Goal: Use online tool/utility: Utilize a website feature to perform a specific function

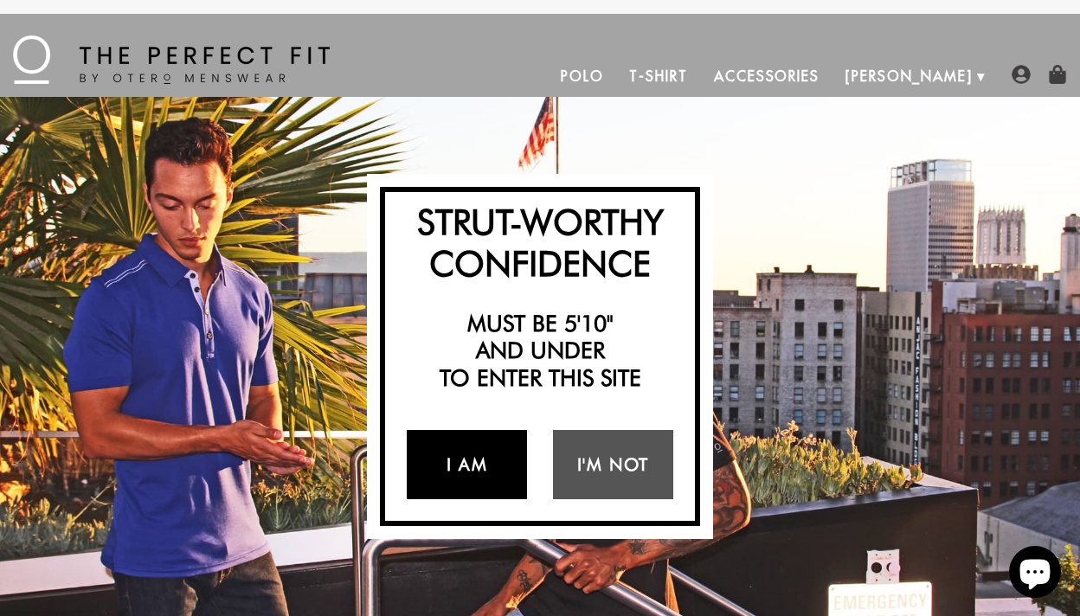
click at [473, 455] on link "I Am" at bounding box center [467, 464] width 120 height 69
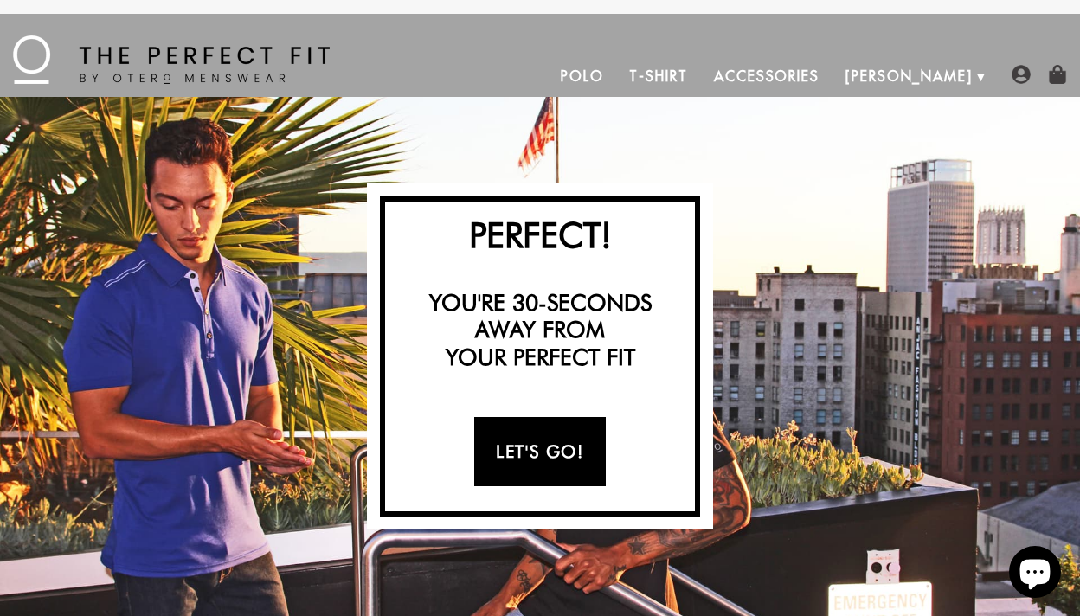
click at [538, 451] on link "Let's Go!" at bounding box center [539, 451] width 131 height 69
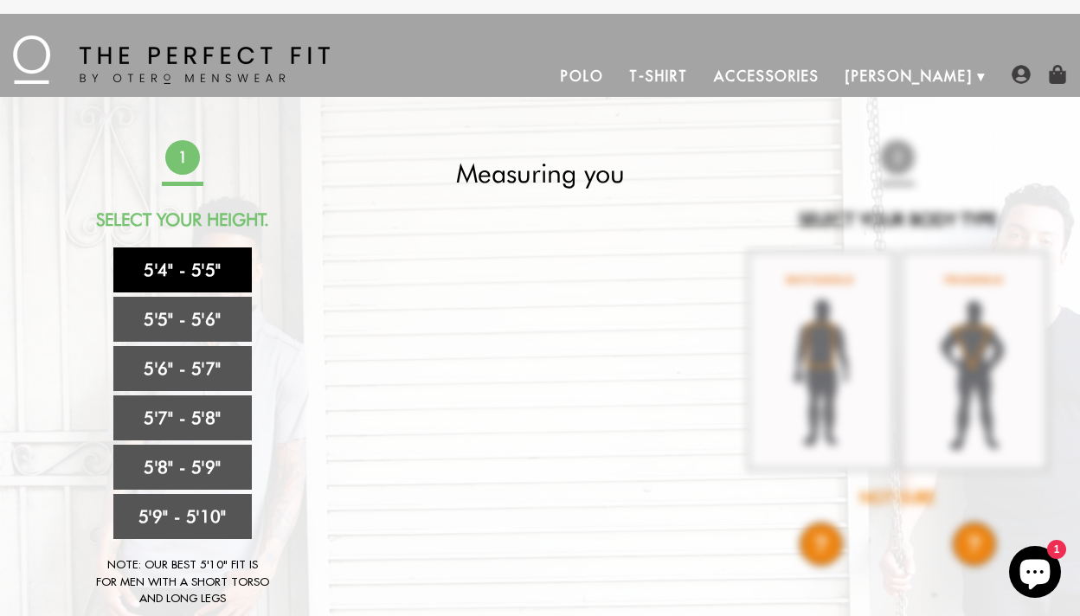
click at [195, 270] on link "5'4" - 5'5"" at bounding box center [182, 269] width 138 height 45
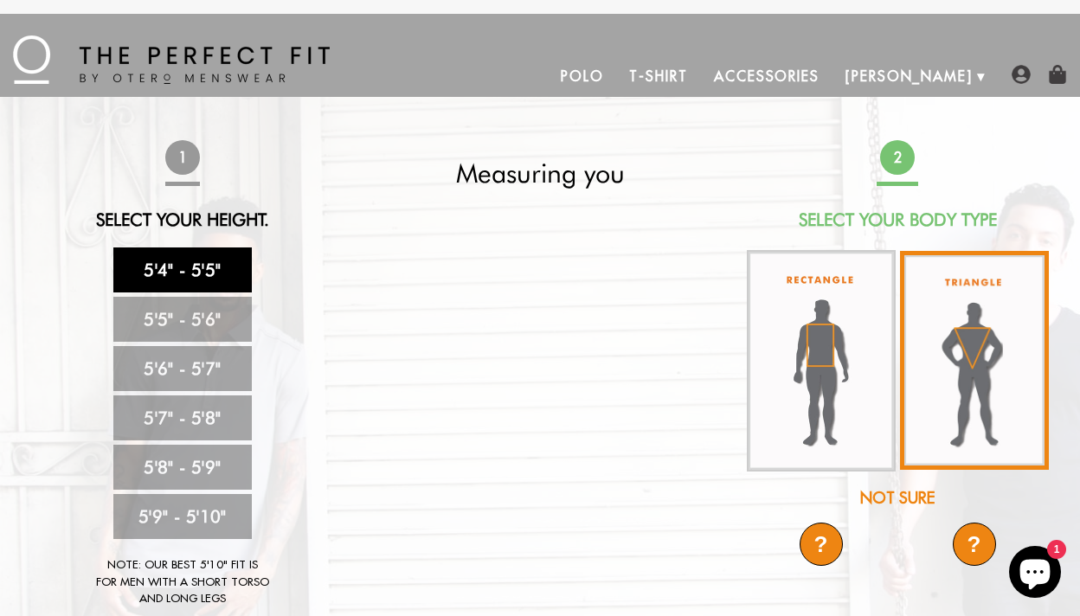
click at [954, 404] on img at bounding box center [974, 360] width 149 height 219
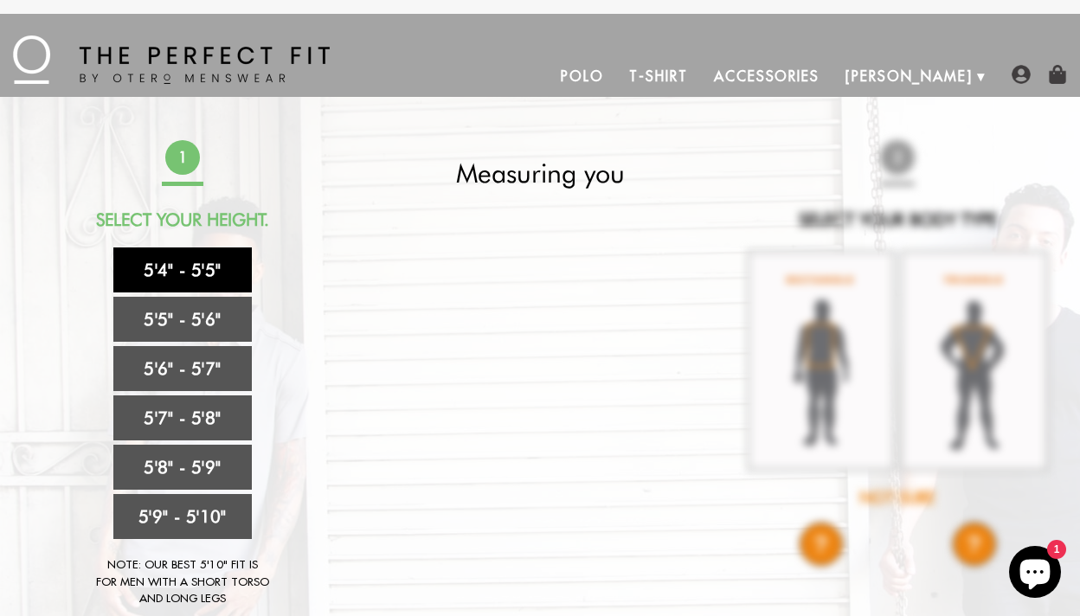
click at [180, 258] on link "5'4" - 5'5"" at bounding box center [182, 269] width 138 height 45
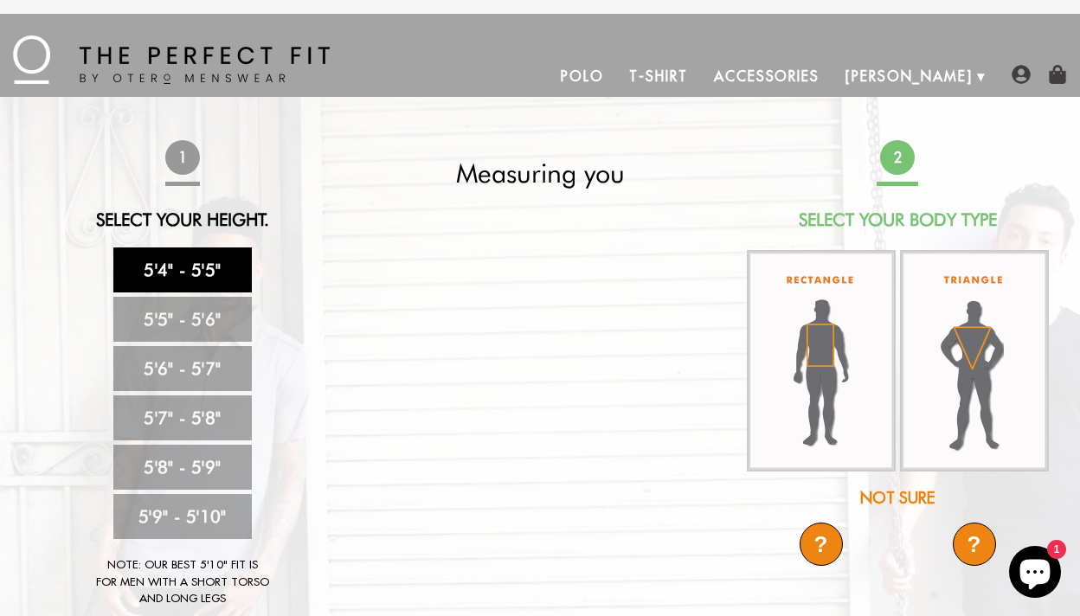
click at [965, 552] on div "?" at bounding box center [973, 543] width 43 height 43
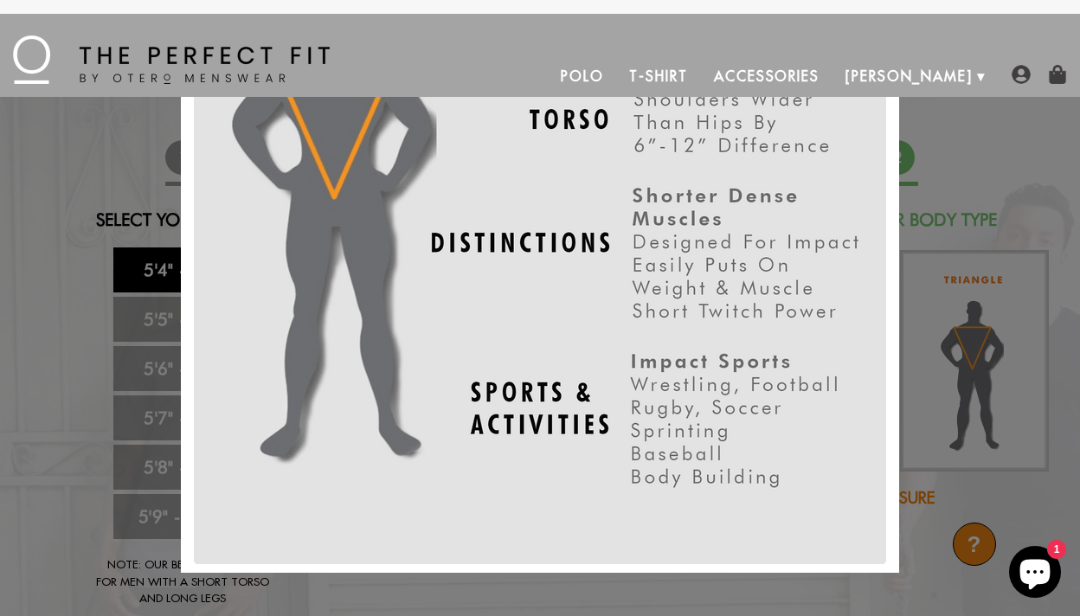
scroll to position [189, 0]
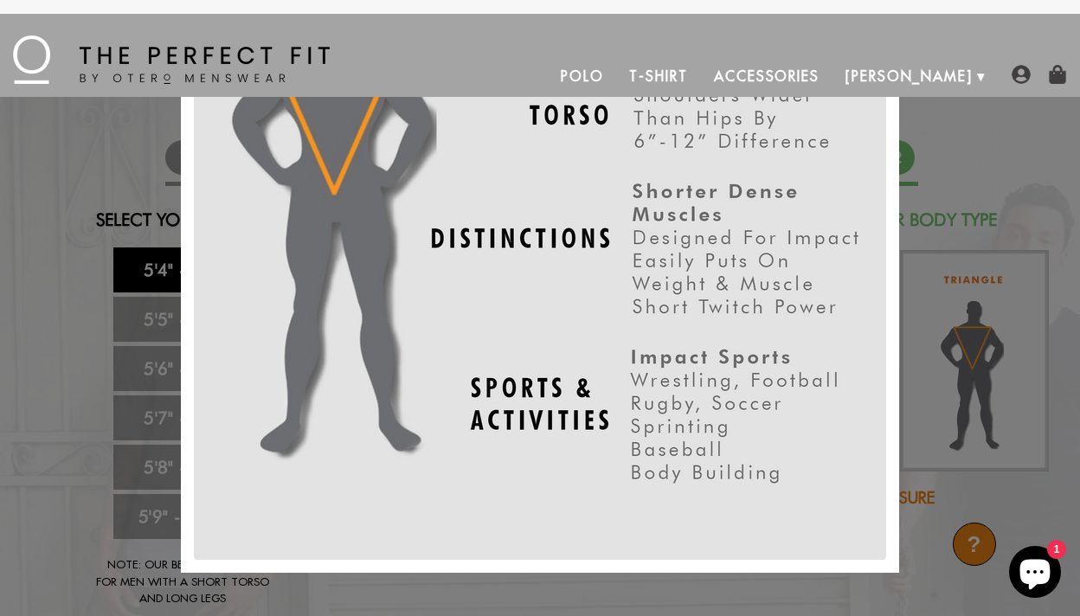
click at [1002, 201] on div "X" at bounding box center [540, 308] width 1080 height 616
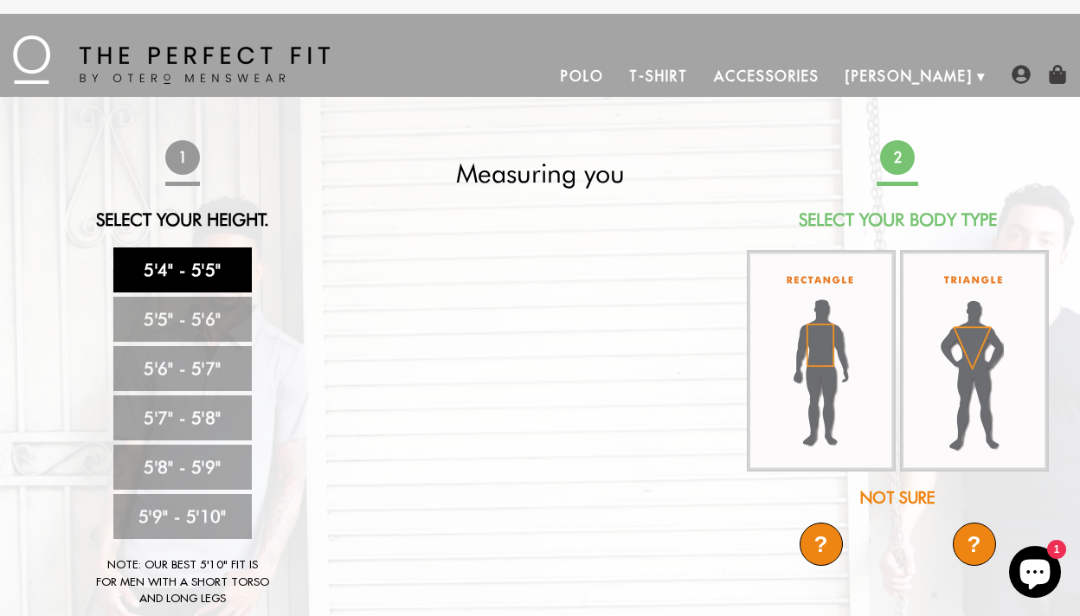
click at [818, 543] on div "?" at bounding box center [820, 543] width 43 height 43
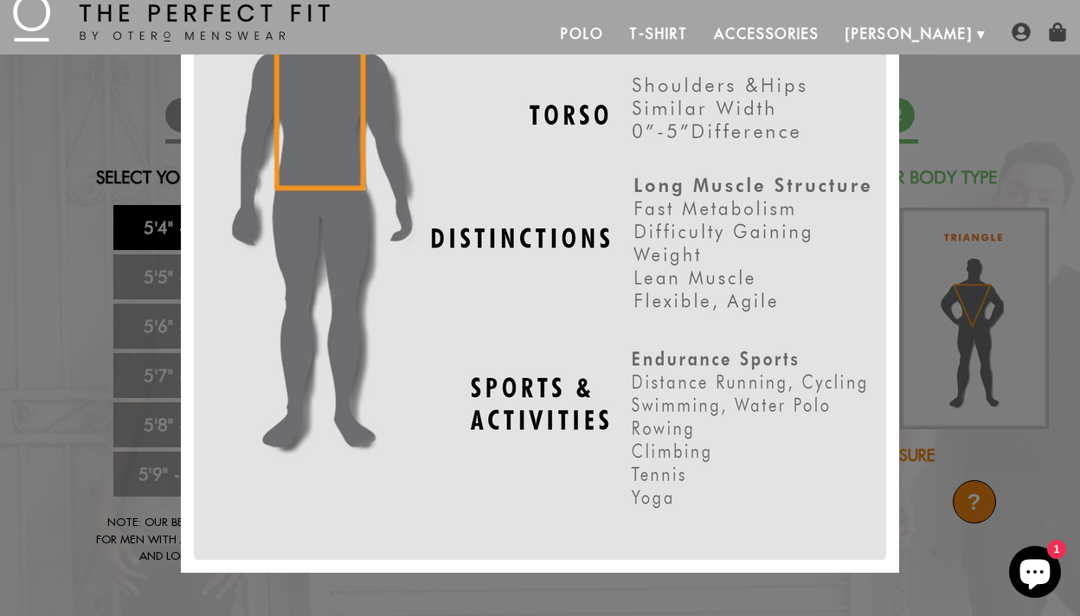
scroll to position [47, 0]
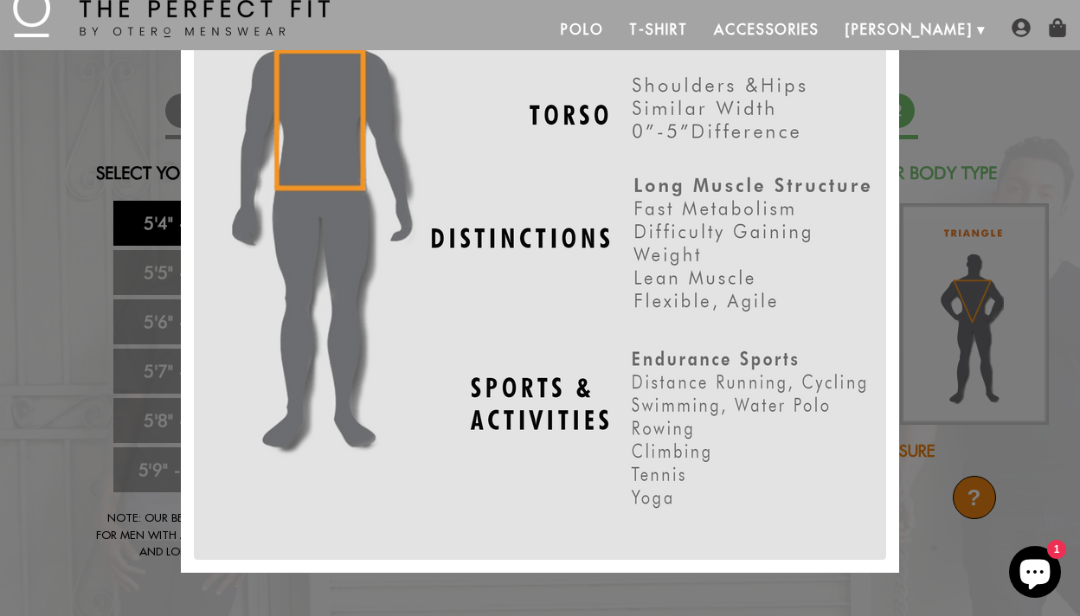
click at [990, 126] on div "X" at bounding box center [540, 308] width 1080 height 616
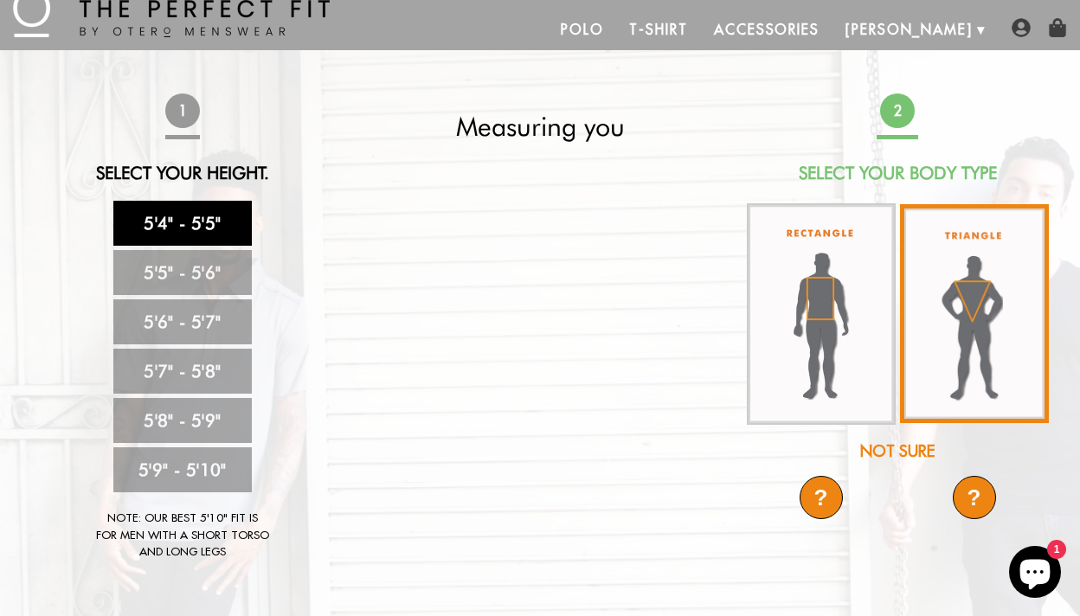
click at [980, 314] on img at bounding box center [974, 313] width 149 height 219
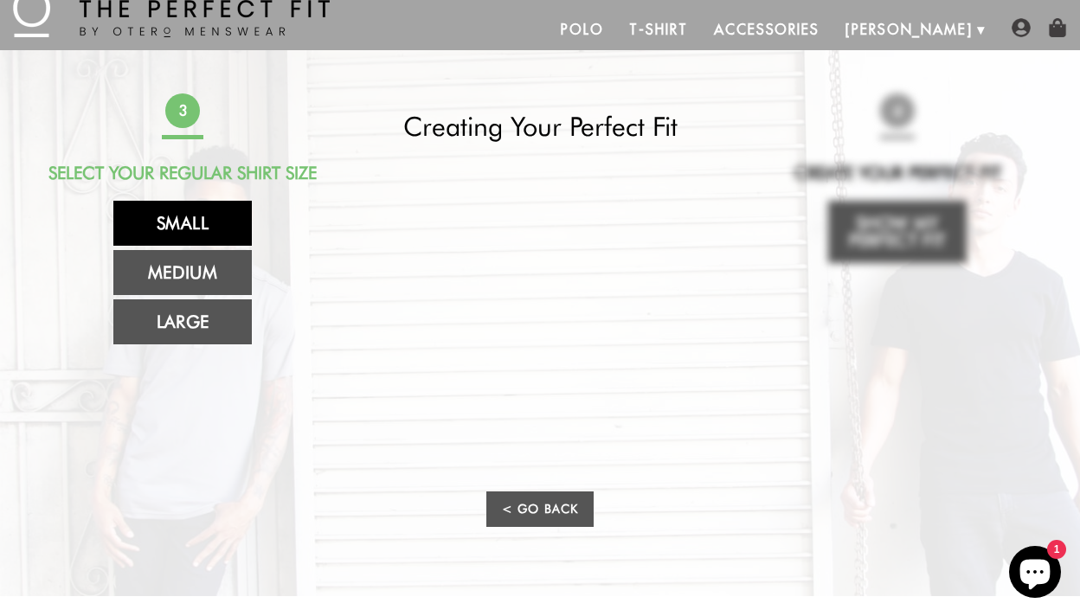
click at [170, 218] on link "Small" at bounding box center [182, 223] width 138 height 45
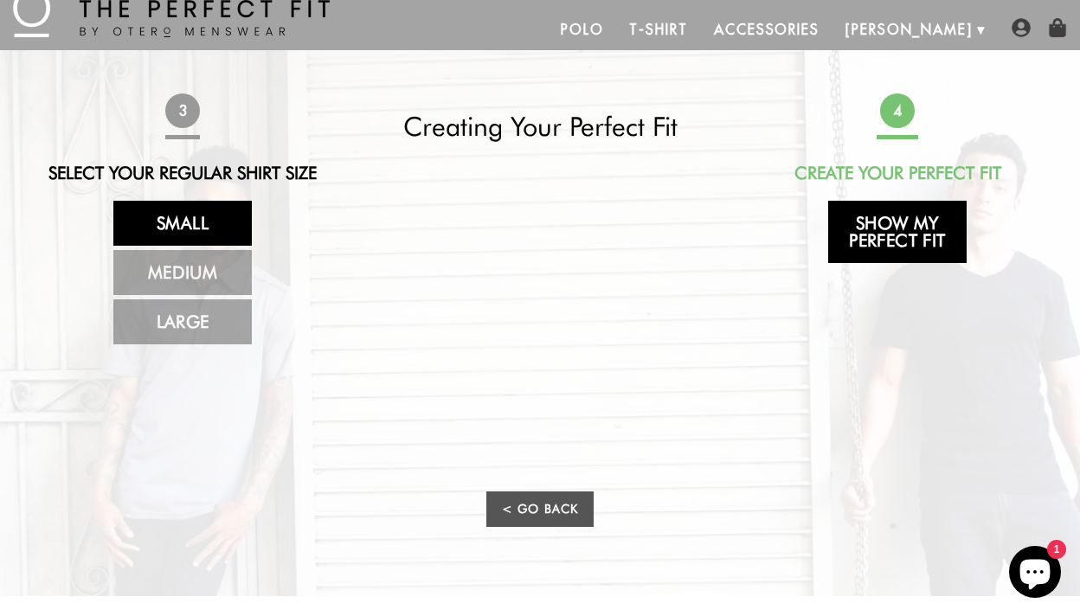
click at [899, 241] on link "Show My Perfect Fit" at bounding box center [897, 232] width 138 height 62
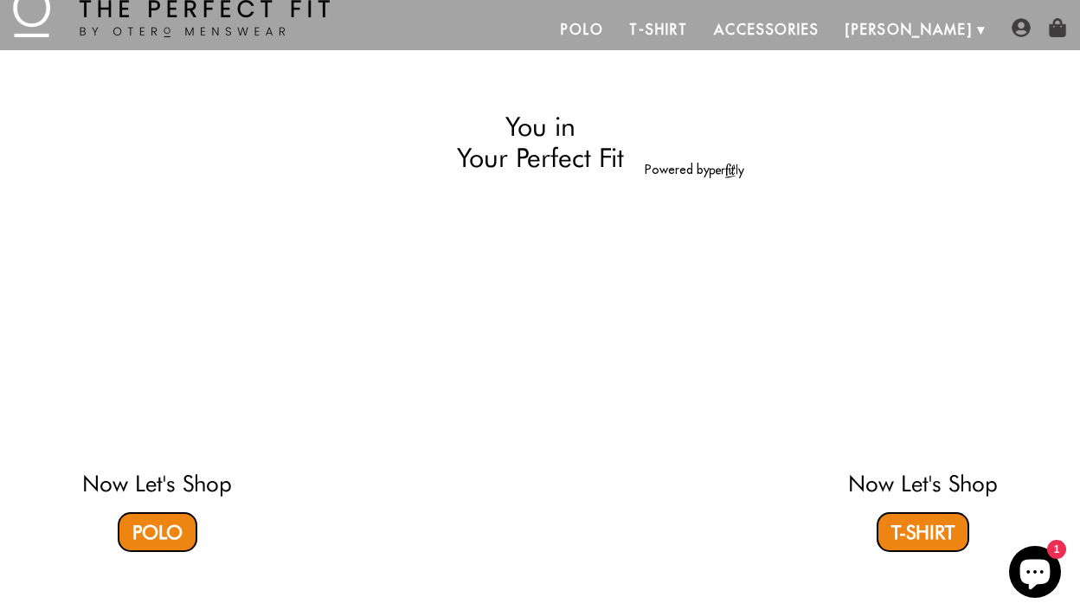
select select "triangle"
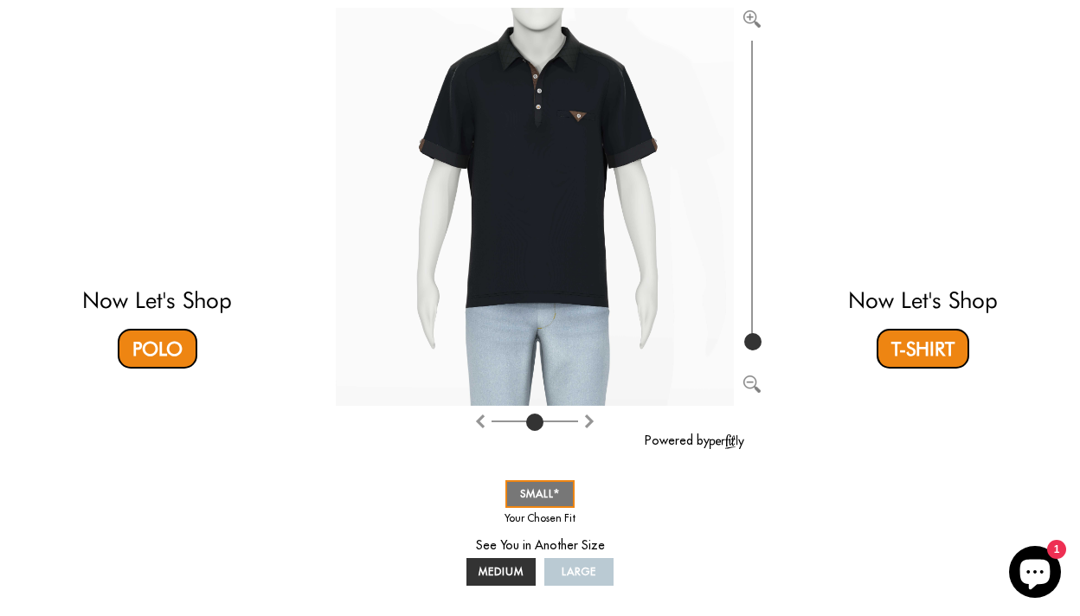
scroll to position [0, 0]
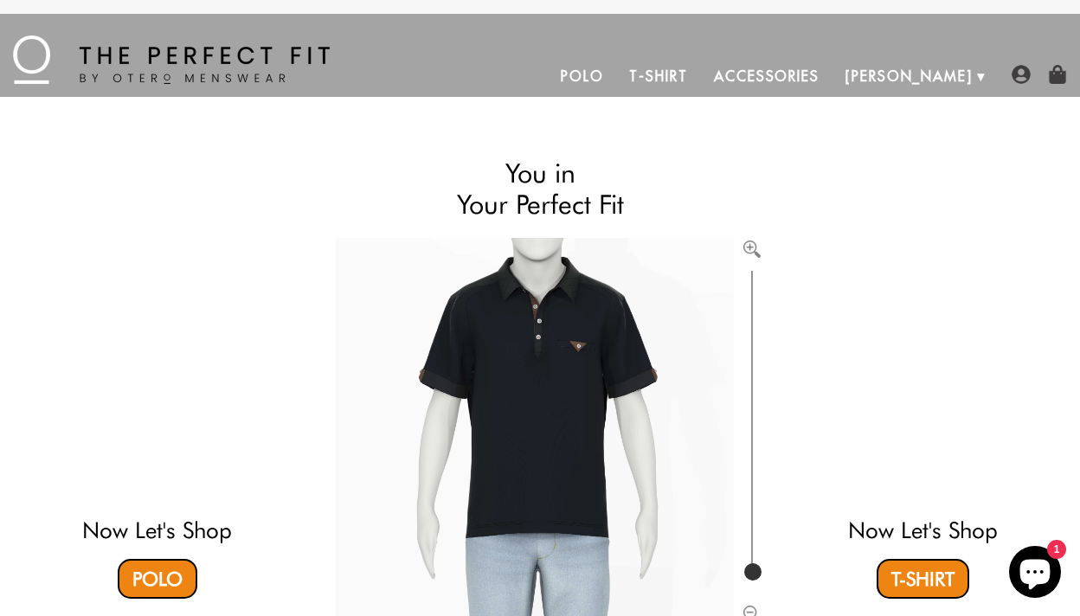
click at [251, 61] on img at bounding box center [171, 59] width 317 height 48
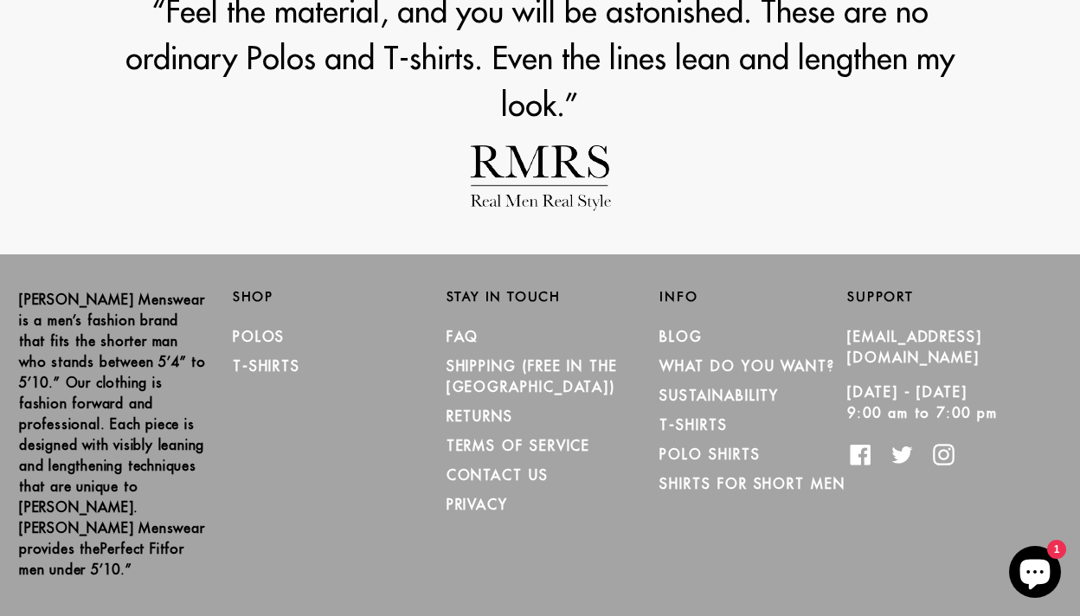
scroll to position [1967, 0]
